Goal: Task Accomplishment & Management: Complete application form

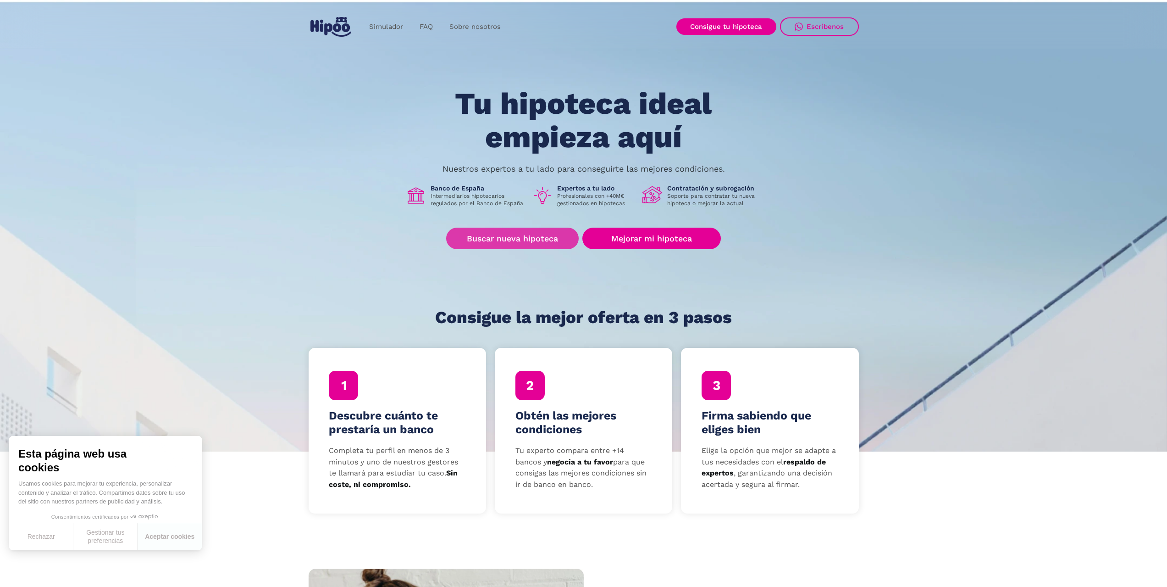
click at [522, 231] on link "Buscar nueva hipoteca" at bounding box center [512, 239] width 133 height 22
click at [677, 244] on link "Mejorar mi hipoteca" at bounding box center [652, 239] width 138 height 22
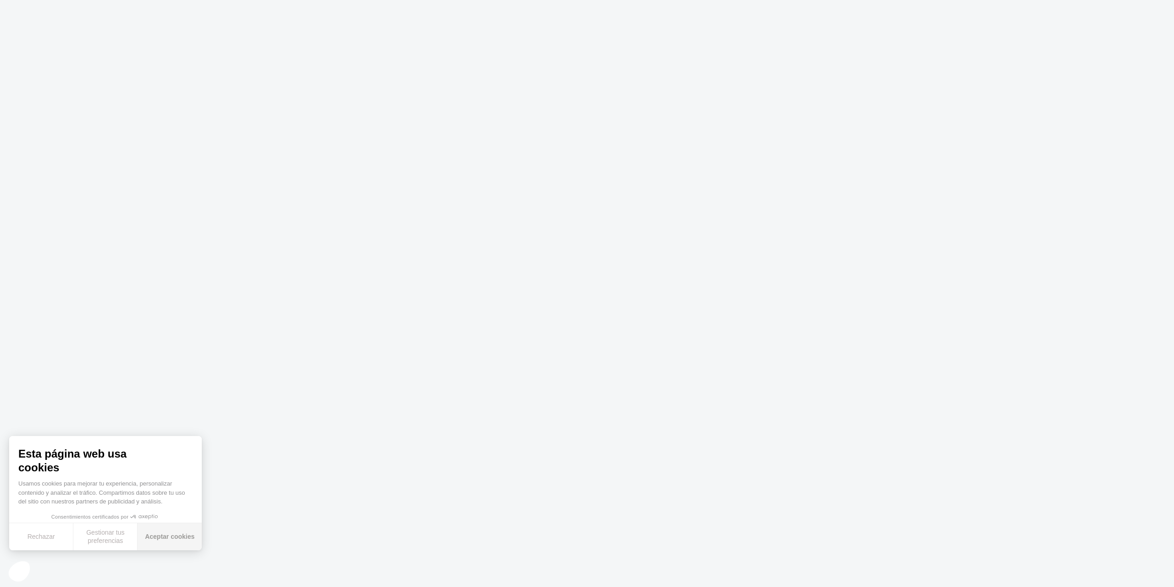
click at [183, 530] on button "Aceptar cookies" at bounding box center [170, 536] width 64 height 27
